Goal: Find specific page/section: Find specific page/section

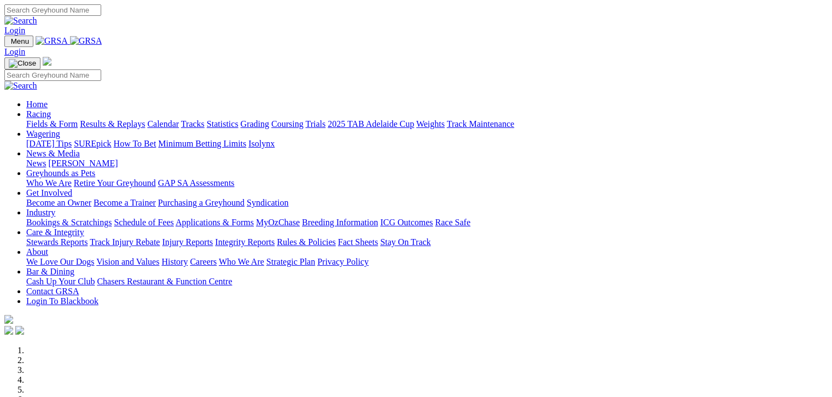
click at [35, 119] on link "Fields & Form" at bounding box center [51, 123] width 51 height 9
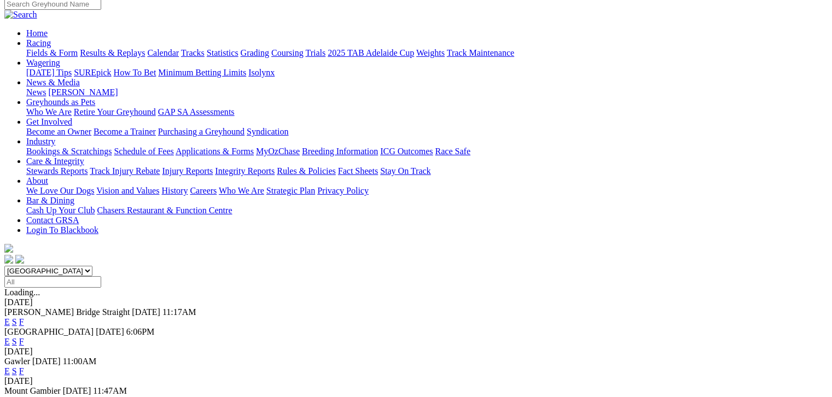
scroll to position [27, 0]
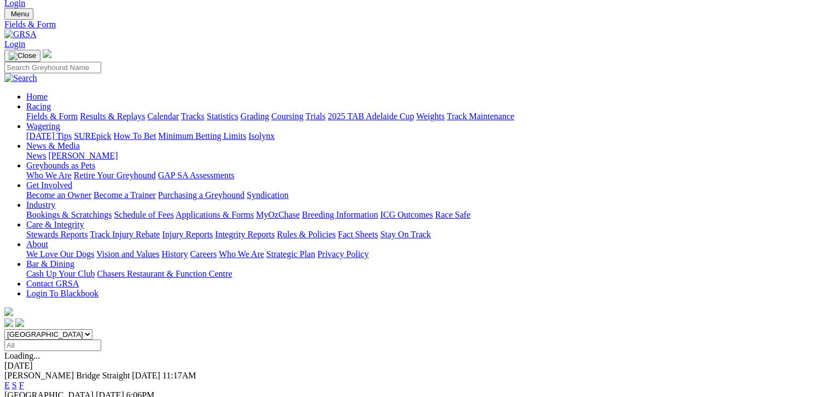
click at [24, 381] on link "F" at bounding box center [21, 385] width 5 height 9
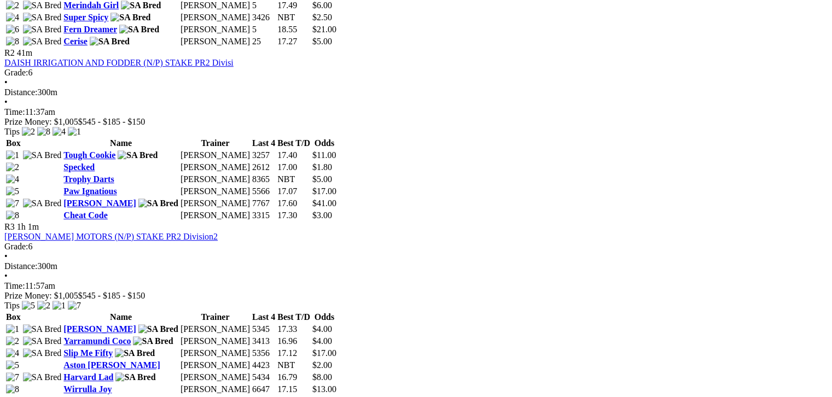
scroll to position [629, 0]
